Goal: Find specific page/section

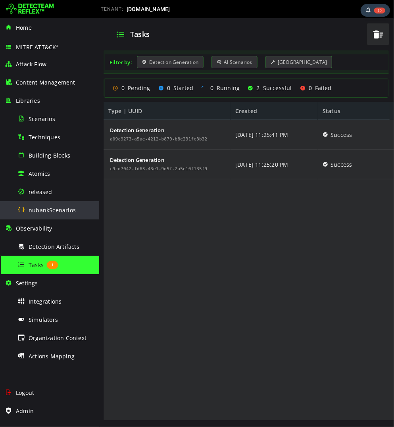
click at [42, 210] on span "nubankScenarios" at bounding box center [52, 210] width 47 height 8
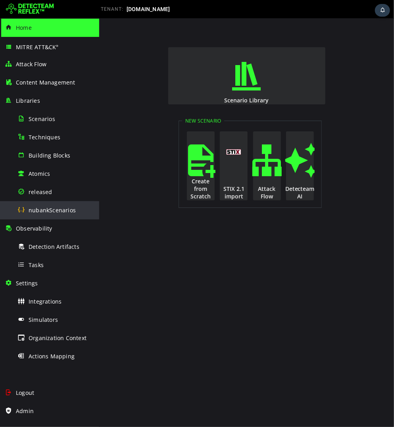
click at [56, 211] on span "nubankScenarios" at bounding box center [52, 210] width 47 height 8
